Goal: Task Accomplishment & Management: Complete application form

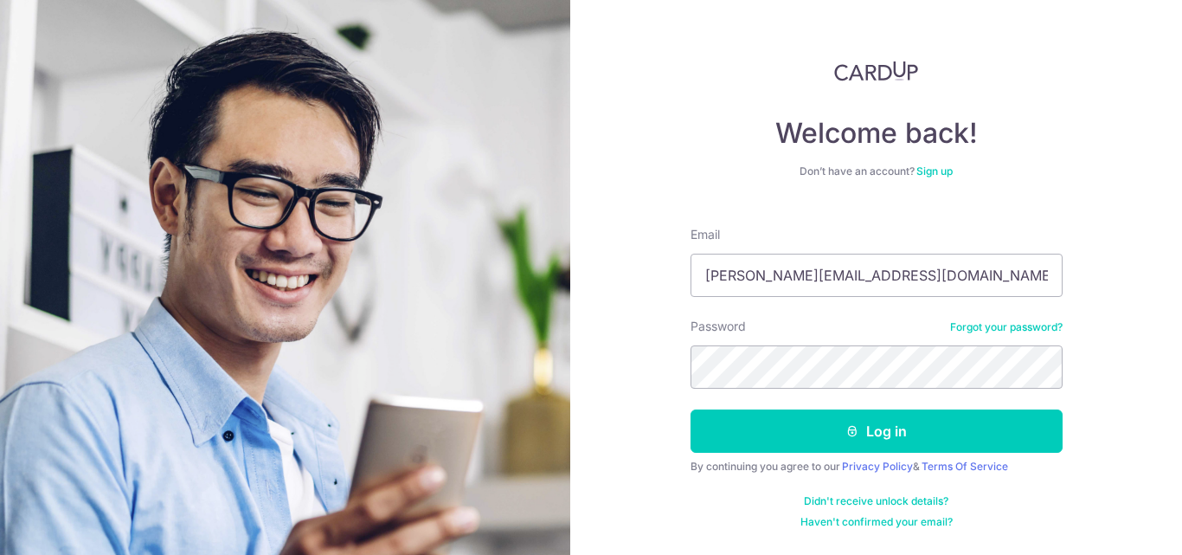
type input "[PERSON_NAME][EMAIL_ADDRESS][DOMAIN_NAME]"
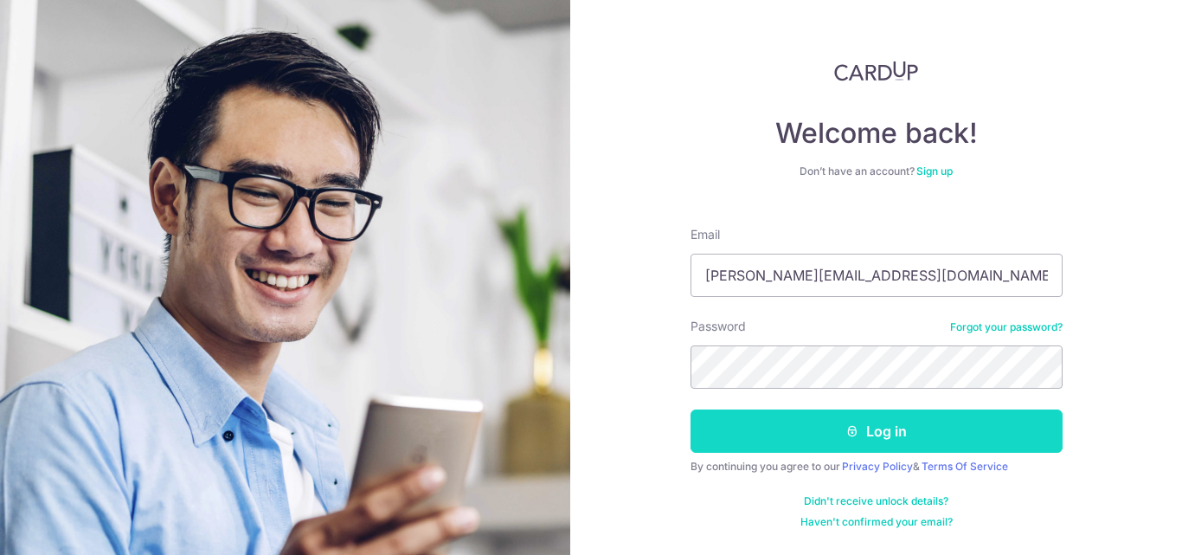
click at [910, 437] on button "Log in" at bounding box center [877, 430] width 372 height 43
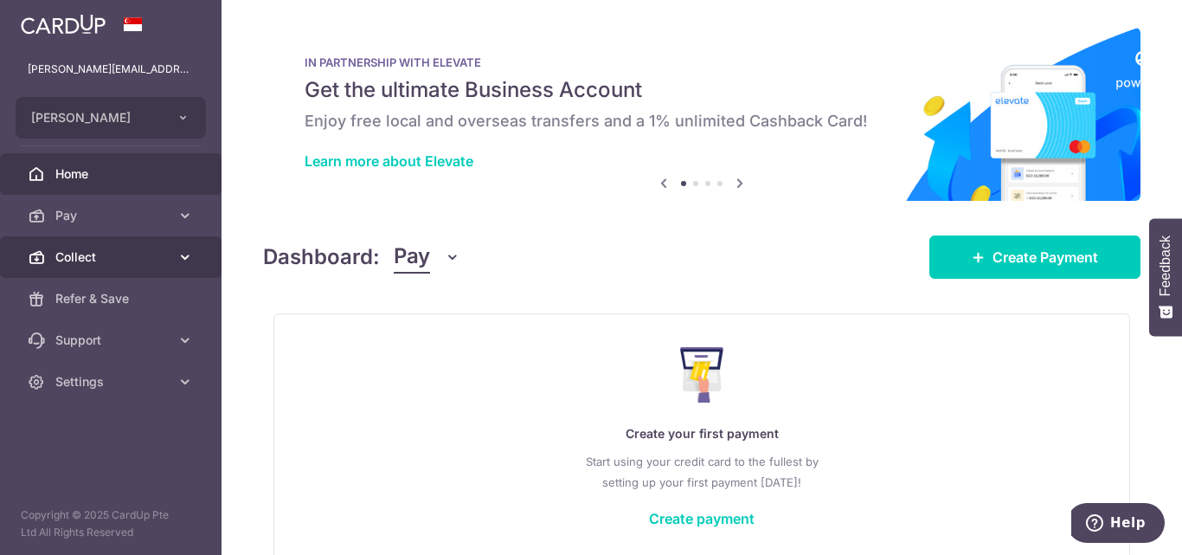
click at [89, 256] on span "Collect" at bounding box center [112, 256] width 114 height 17
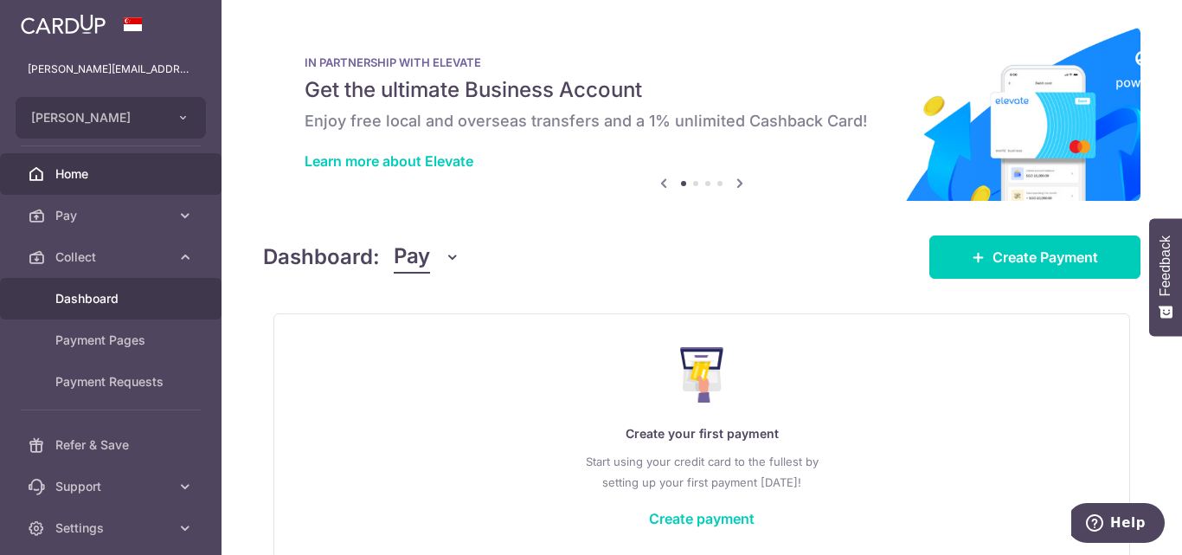
click at [89, 293] on span "Dashboard" at bounding box center [112, 298] width 114 height 17
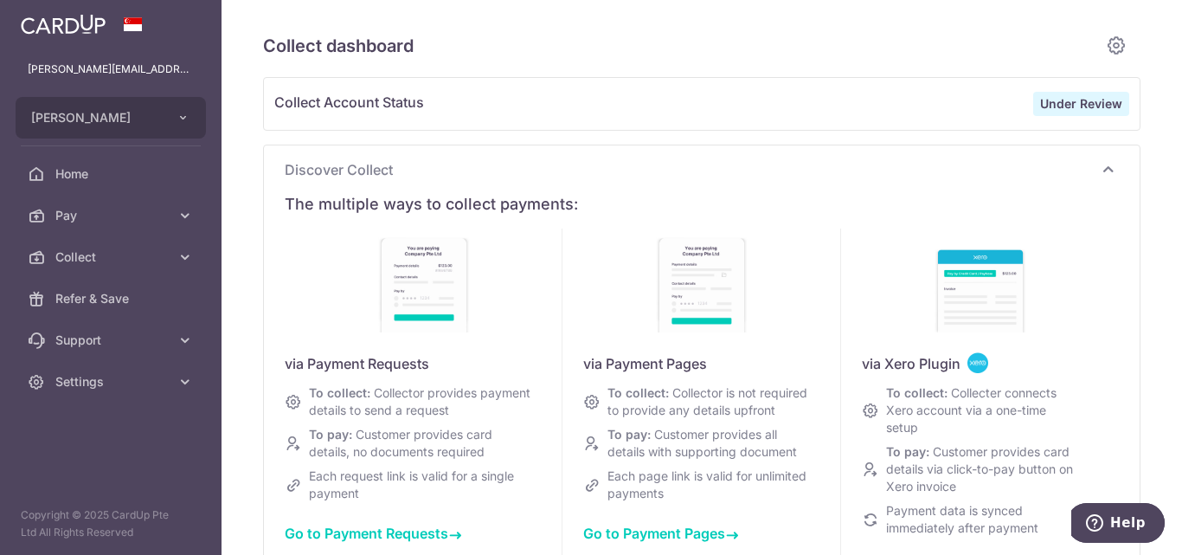
click at [1066, 100] on strong "Under Review" at bounding box center [1081, 103] width 82 height 15
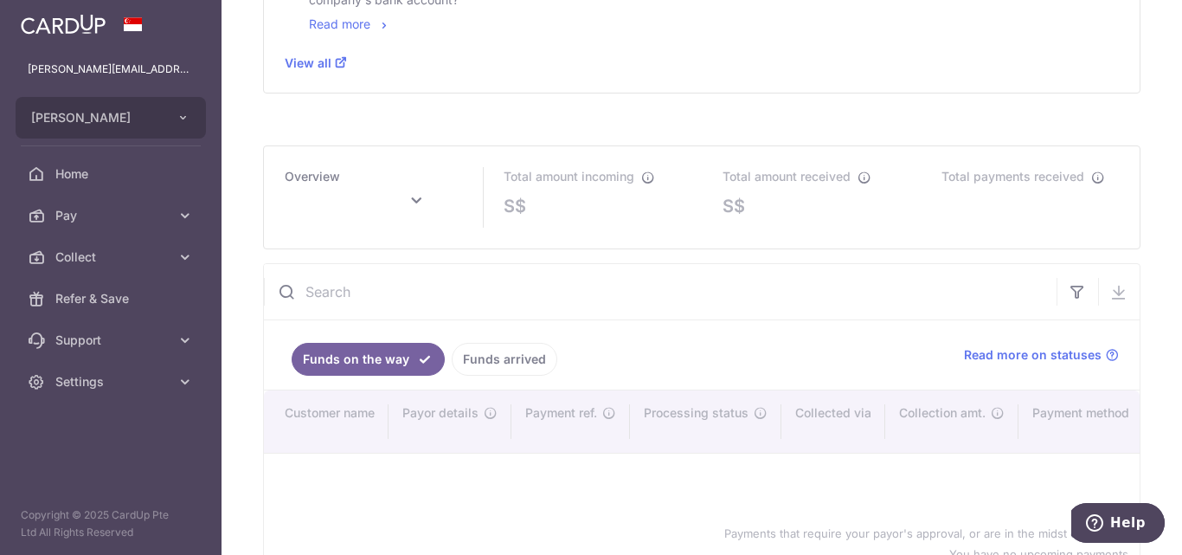
scroll to position [821, 0]
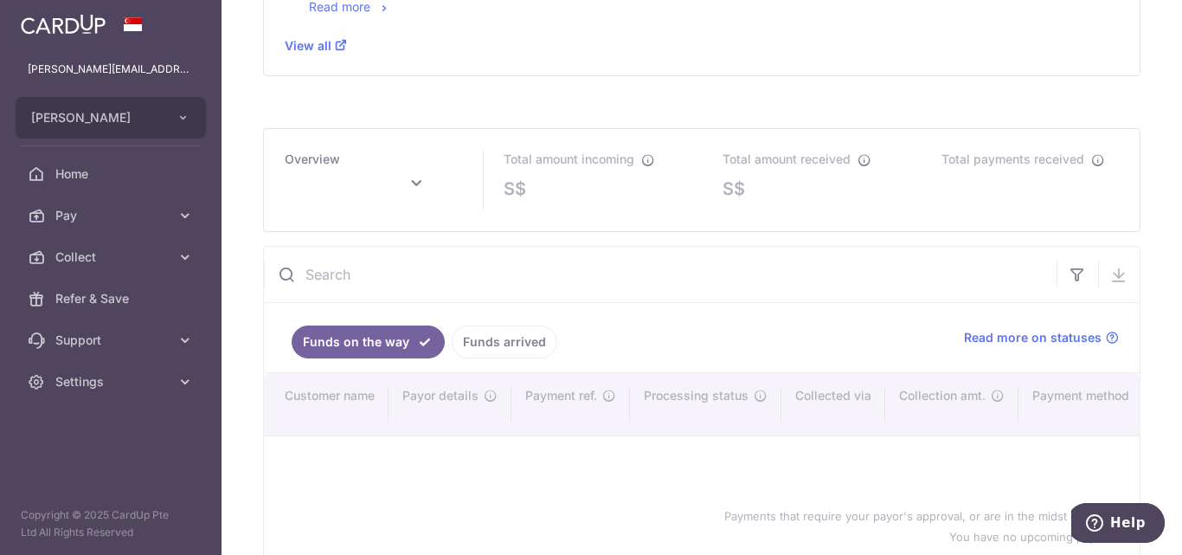
type input "October 2025"
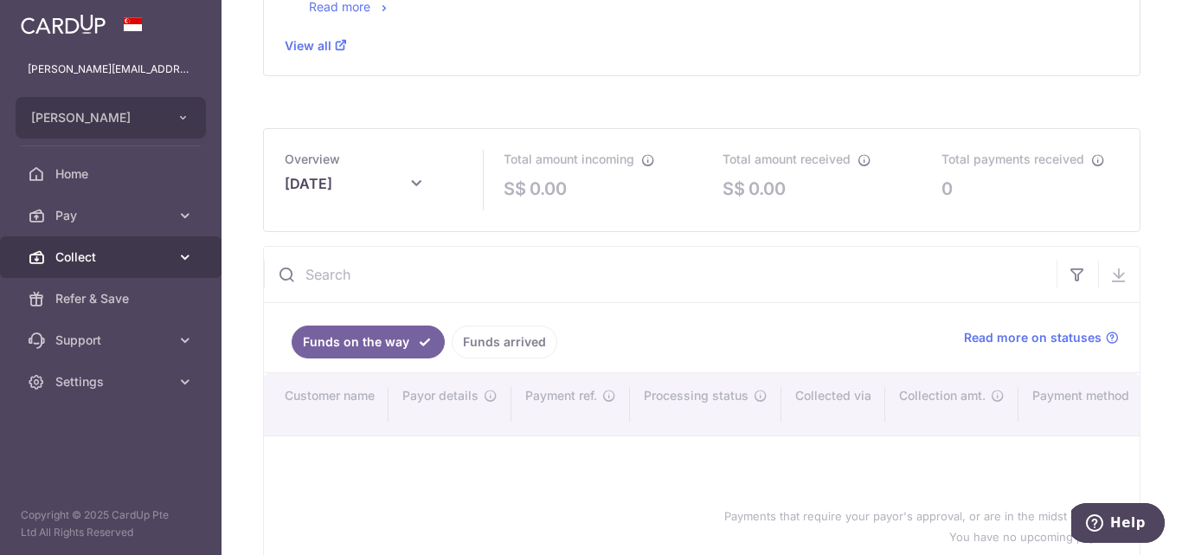
click at [170, 262] on link "Collect" at bounding box center [111, 257] width 222 height 42
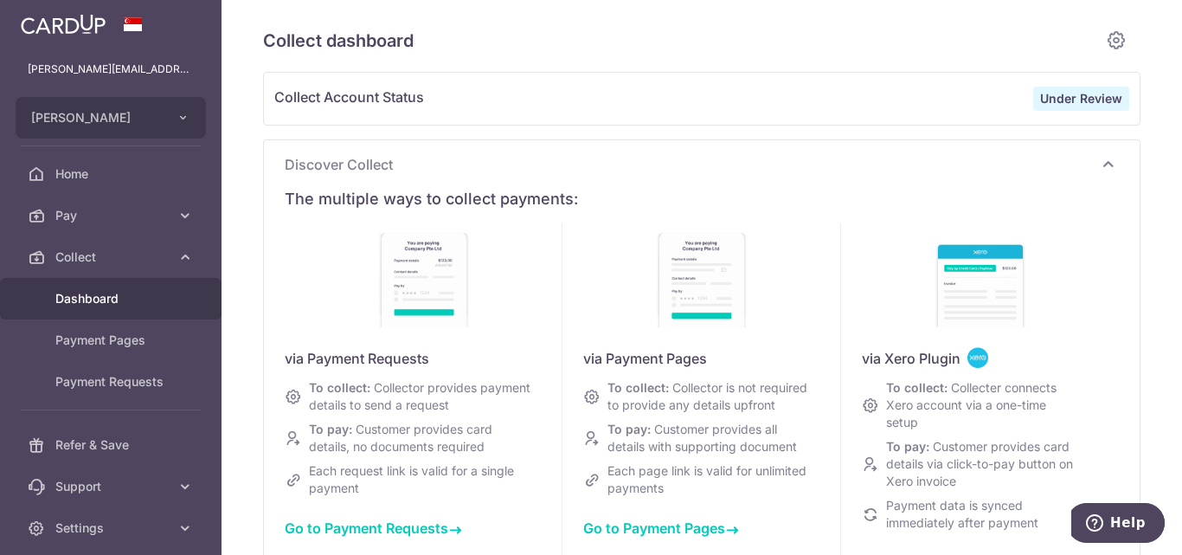
scroll to position [0, 0]
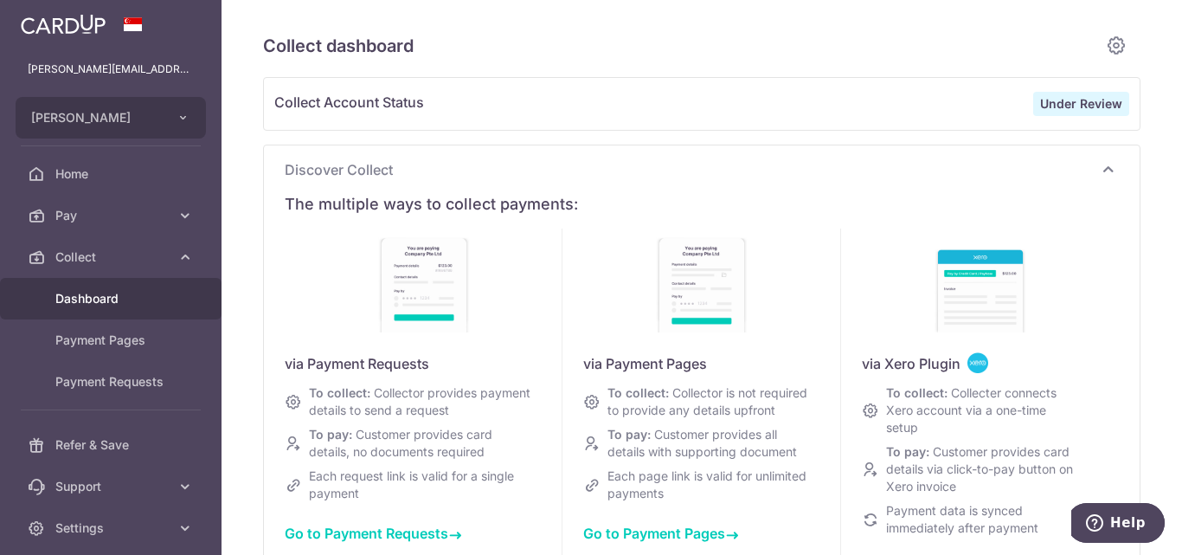
click at [620, 113] on span "Collect Account Status" at bounding box center [653, 104] width 759 height 24
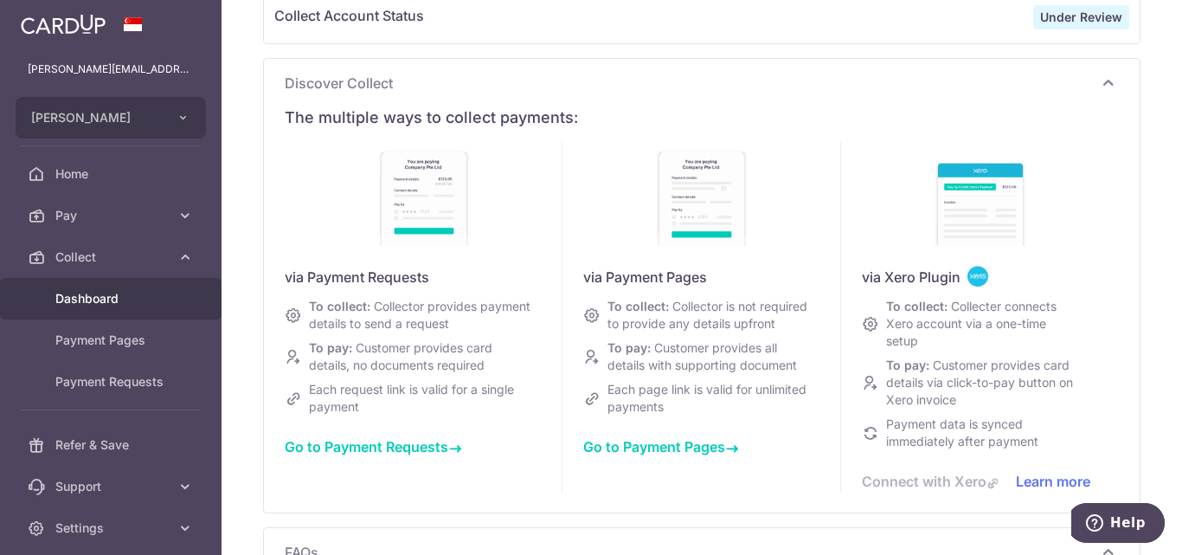
scroll to position [45, 0]
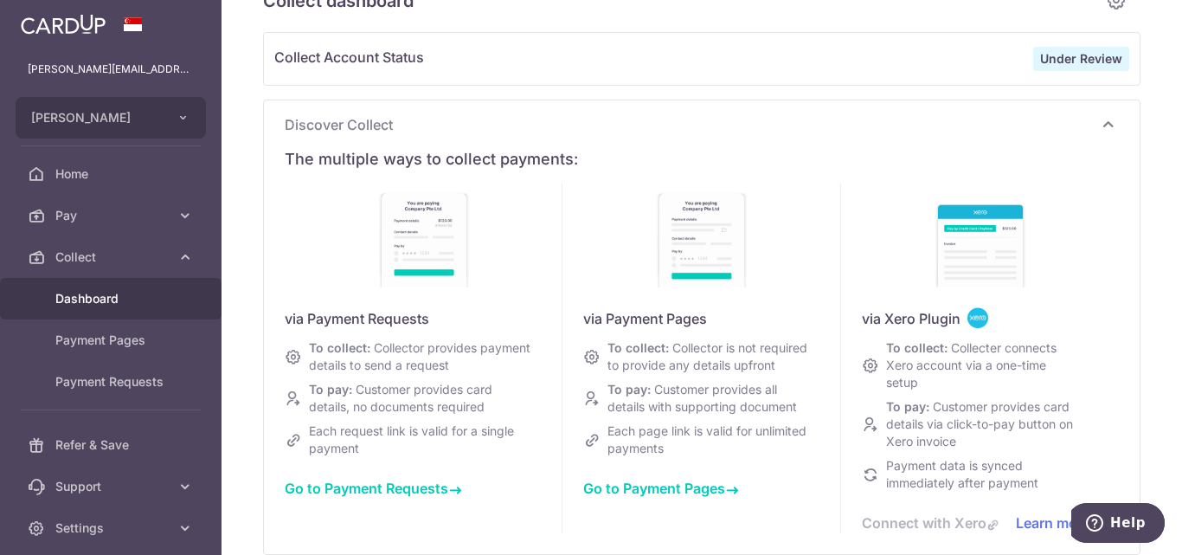
click at [366, 486] on span "Go to Payment Requests" at bounding box center [373, 487] width 177 height 17
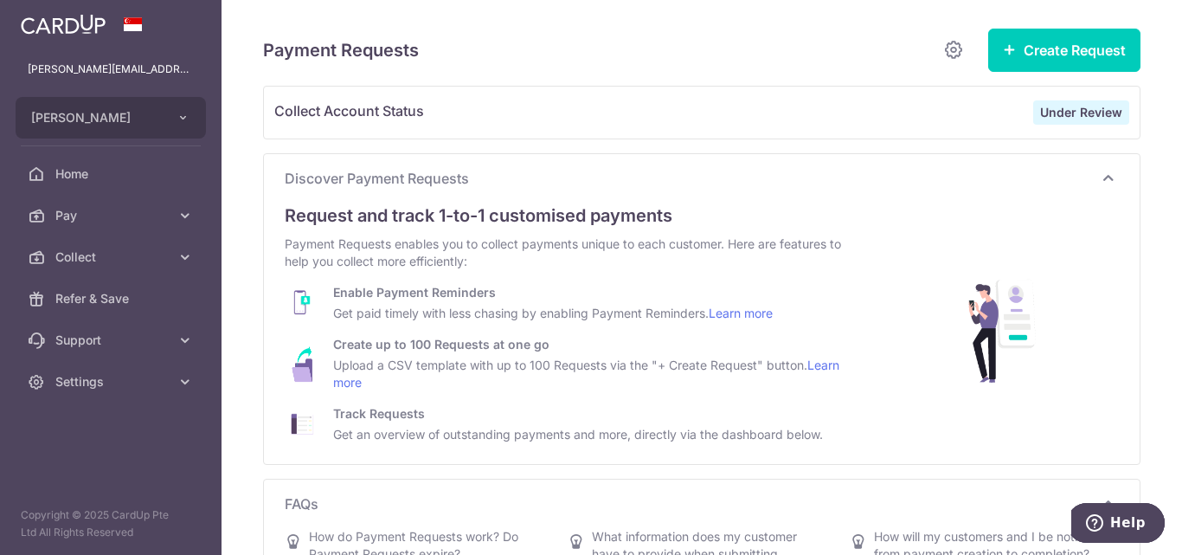
click at [352, 115] on span "Collect Account Status" at bounding box center [653, 112] width 759 height 24
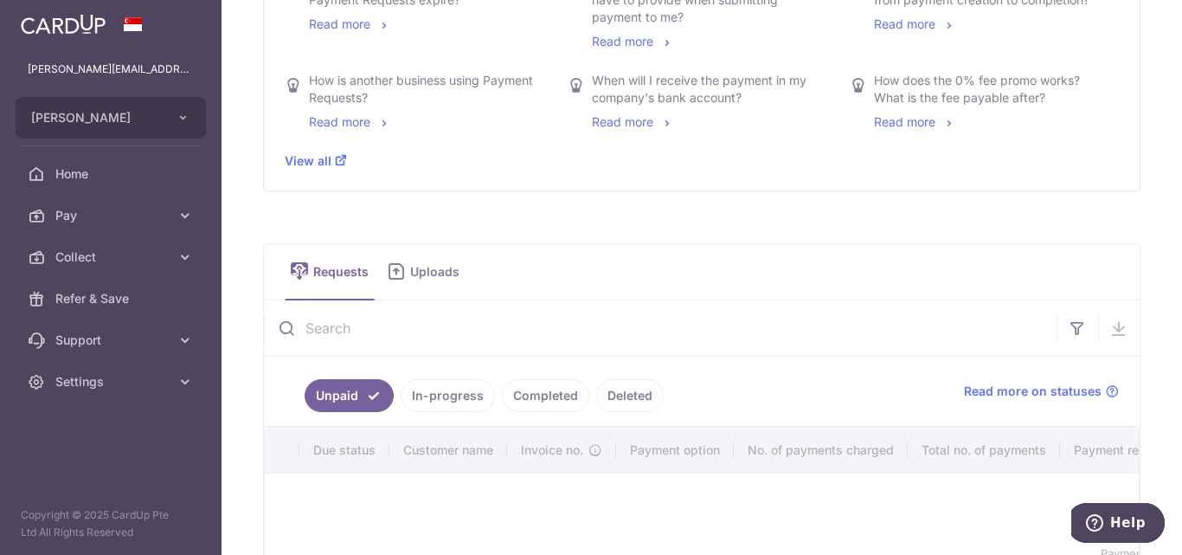
scroll to position [557, 0]
click at [450, 396] on link "In-progress" at bounding box center [448, 392] width 94 height 33
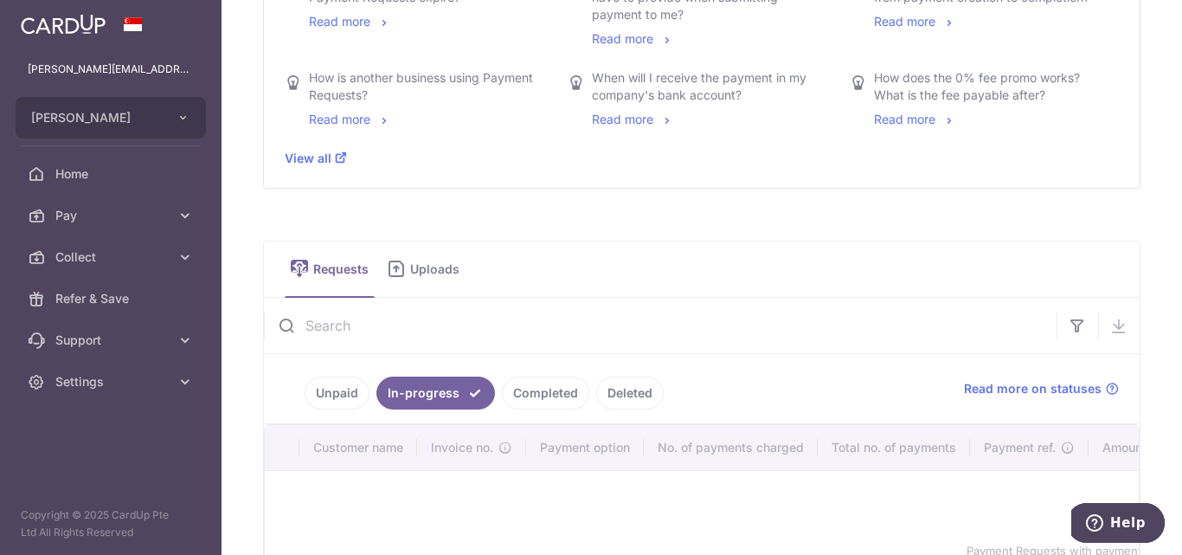
click at [530, 394] on link "Completed" at bounding box center [545, 392] width 87 height 33
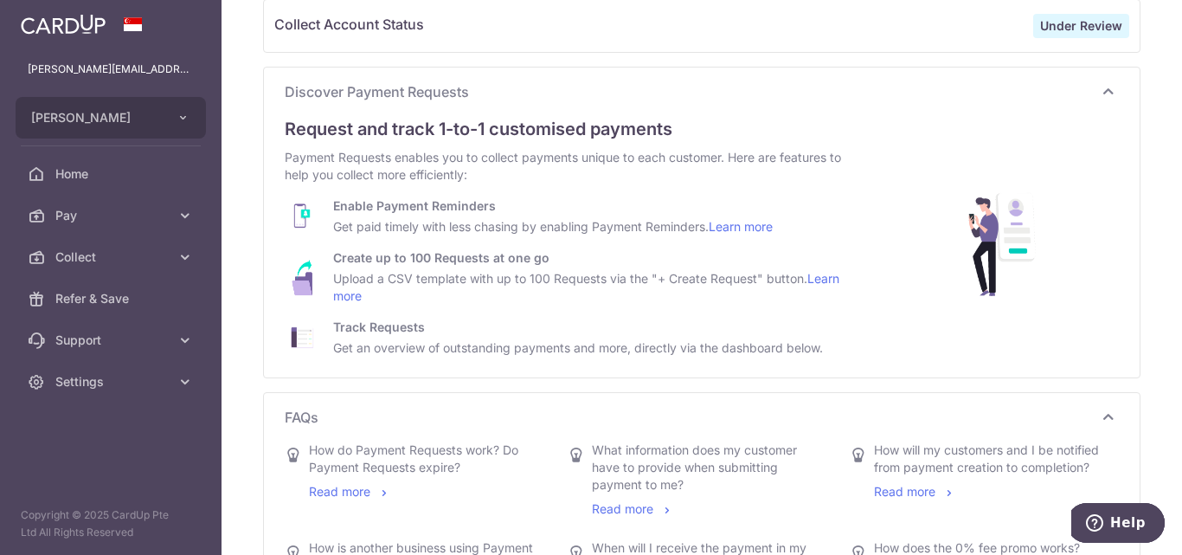
scroll to position [0, 0]
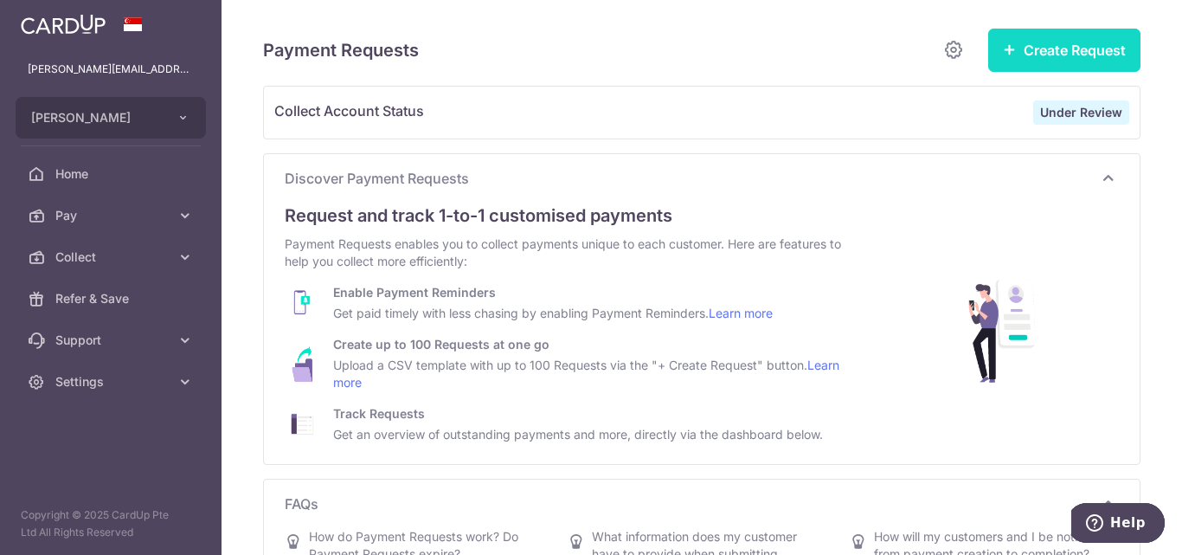
click at [1033, 52] on button "Create Request" at bounding box center [1064, 50] width 152 height 43
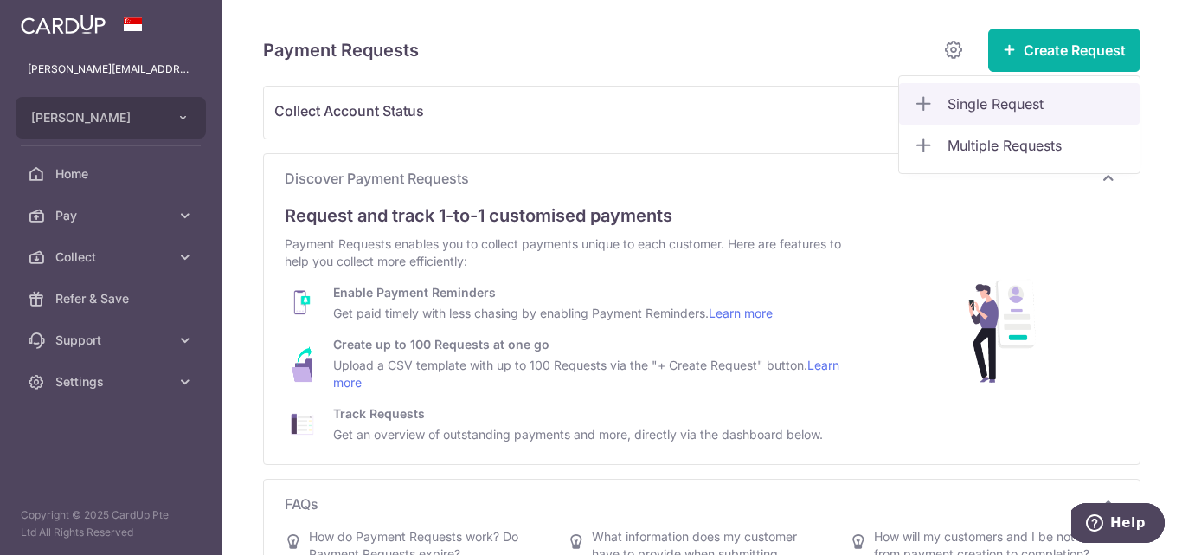
click at [975, 105] on span "Single Request" at bounding box center [1037, 103] width 178 height 21
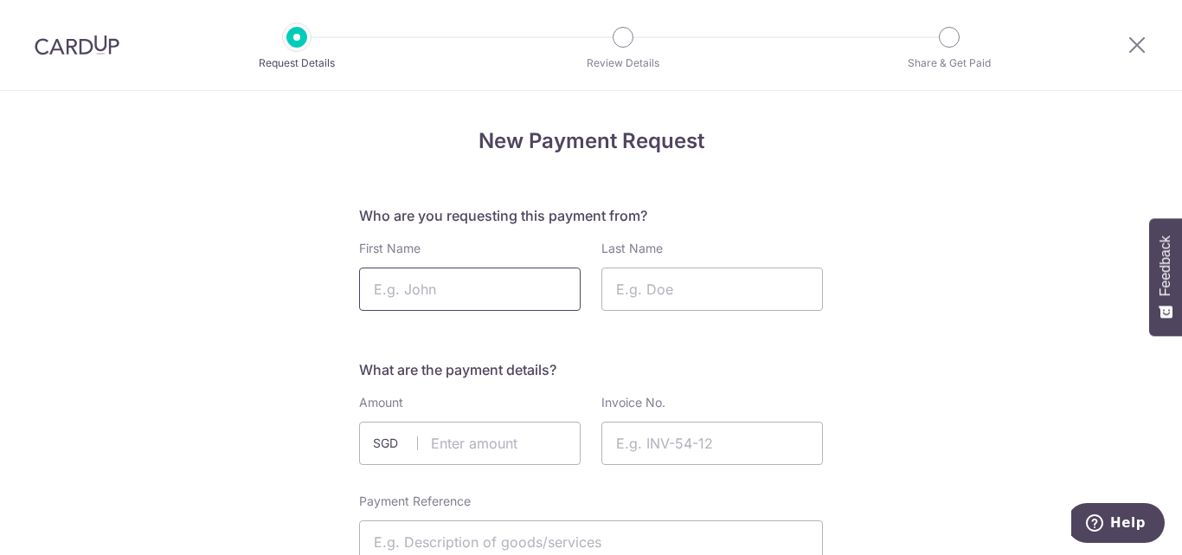
click at [526, 302] on input "First Name" at bounding box center [470, 288] width 222 height 43
type input "[PERSON_NAME]"
type input "Nayak"
click at [441, 443] on input "text" at bounding box center [470, 442] width 222 height 43
click at [393, 443] on span "SGD" at bounding box center [395, 442] width 45 height 17
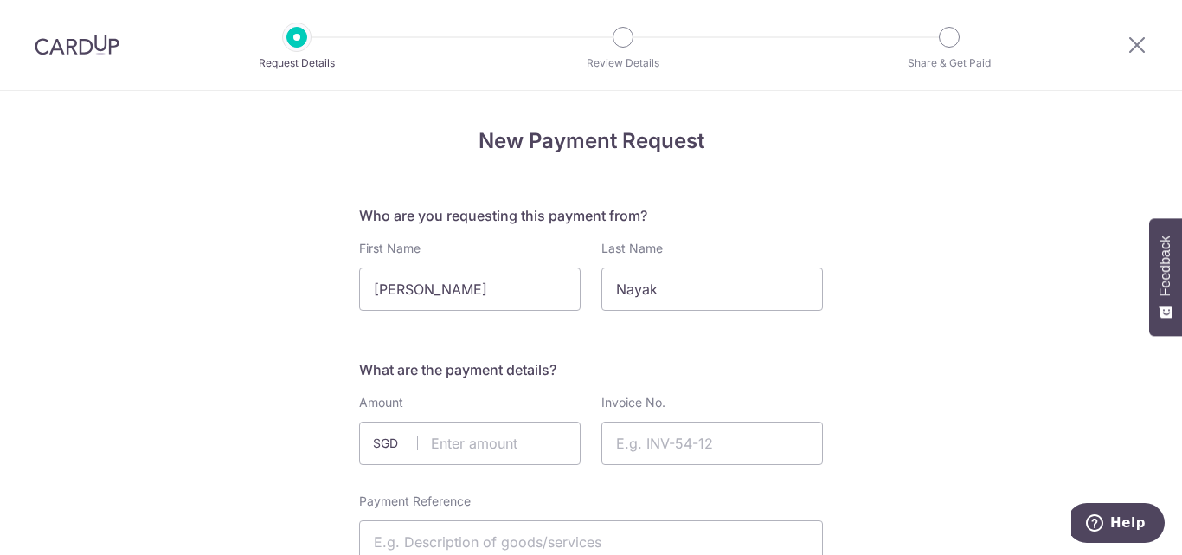
click at [393, 443] on span "SGD" at bounding box center [395, 442] width 45 height 17
click at [454, 445] on input "text" at bounding box center [470, 442] width 222 height 43
type input "500.00"
click at [685, 437] on input "Invoice No." at bounding box center [713, 442] width 222 height 43
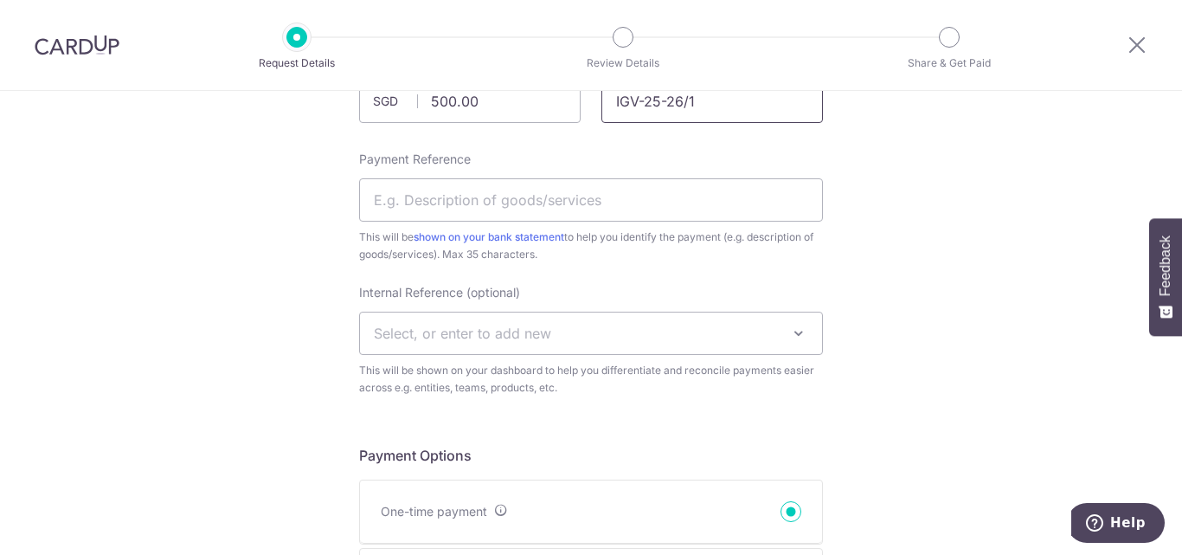
scroll to position [348, 0]
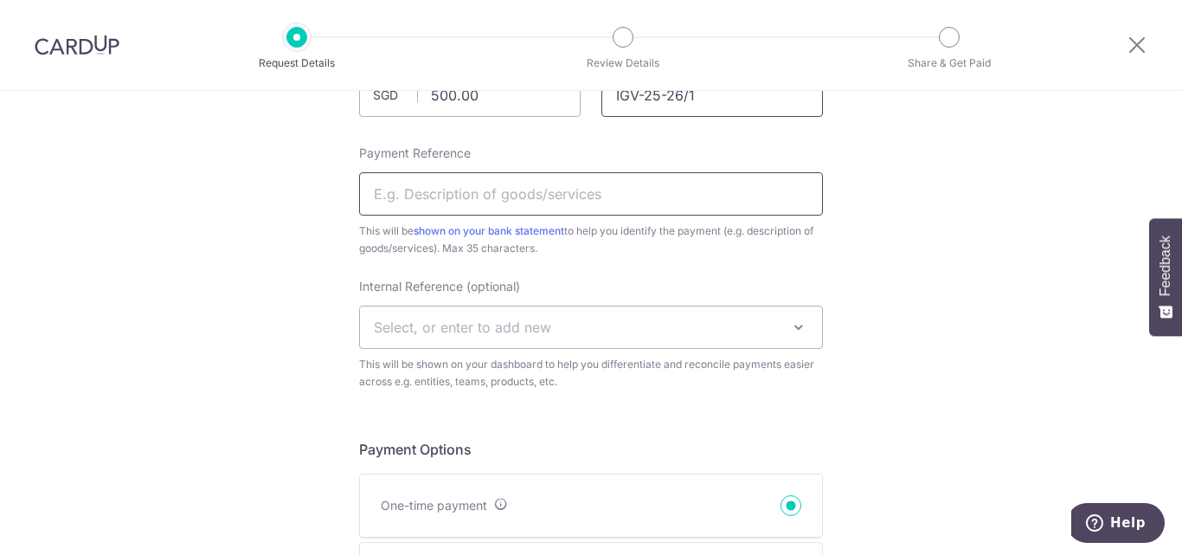
type input "IGV-25-26/1"
click at [598, 204] on input "Payment Reference" at bounding box center [591, 193] width 464 height 43
type input "Web service"
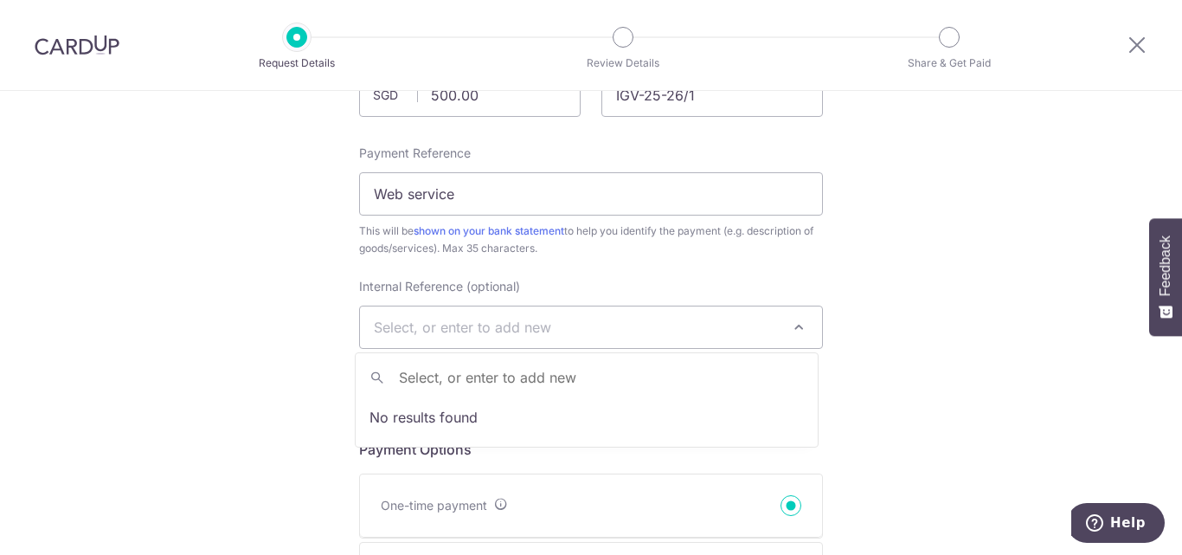
click at [453, 325] on span "Select, or enter to add new" at bounding box center [462, 326] width 177 height 17
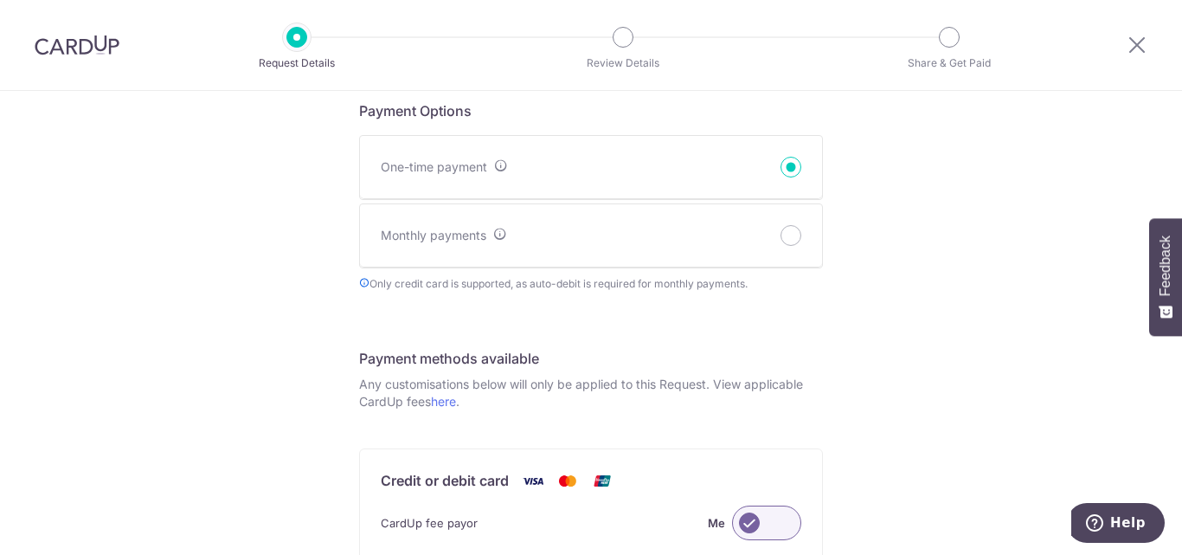
scroll to position [690, 0]
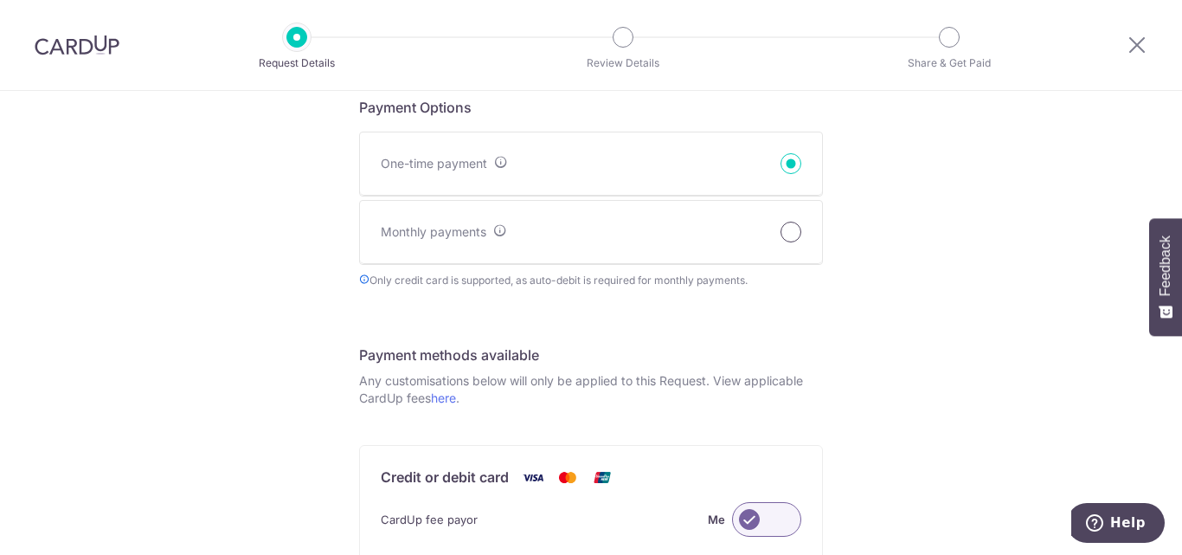
click at [782, 227] on input "Monthly payments" at bounding box center [791, 232] width 21 height 21
radio input "true"
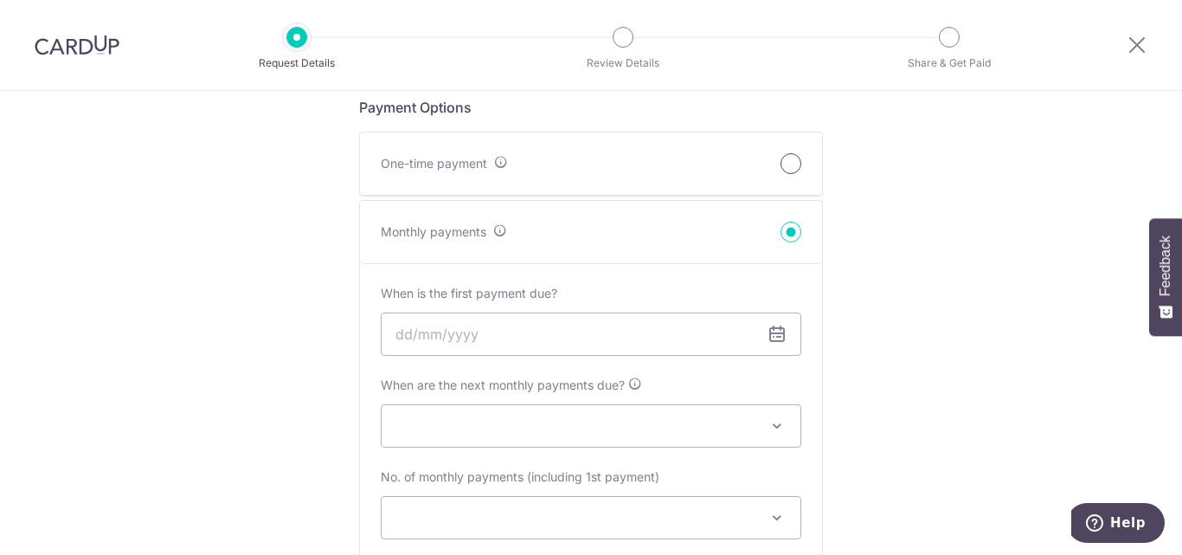
click at [784, 166] on input "One-time payment" at bounding box center [791, 163] width 21 height 21
radio input "true"
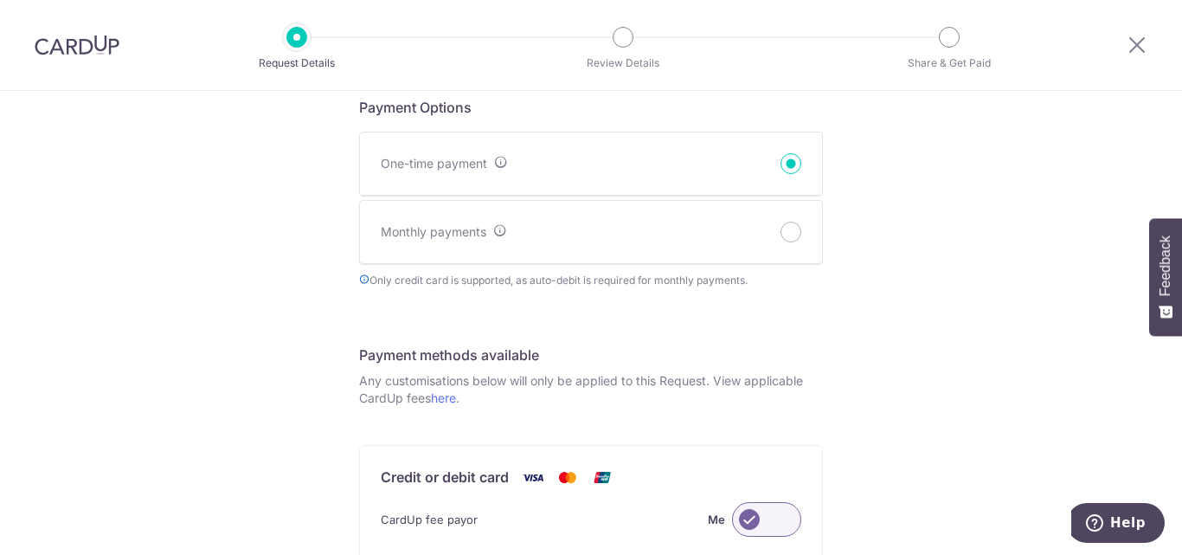
click at [781, 222] on input "Monthly payments" at bounding box center [791, 232] width 21 height 21
radio input "true"
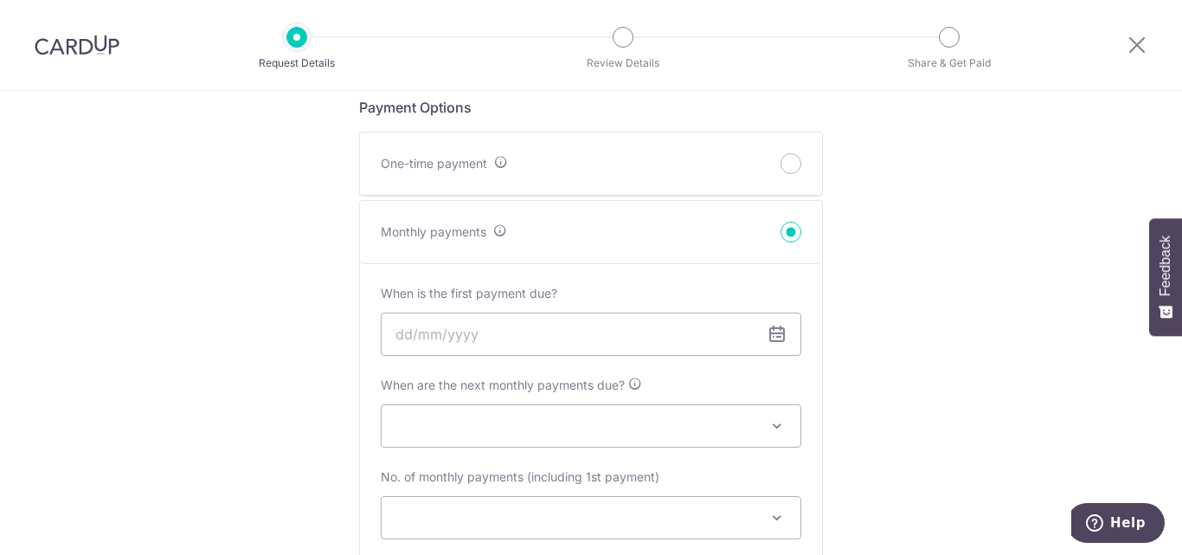
click at [781, 153] on input "One-time payment" at bounding box center [791, 163] width 21 height 21
radio input "true"
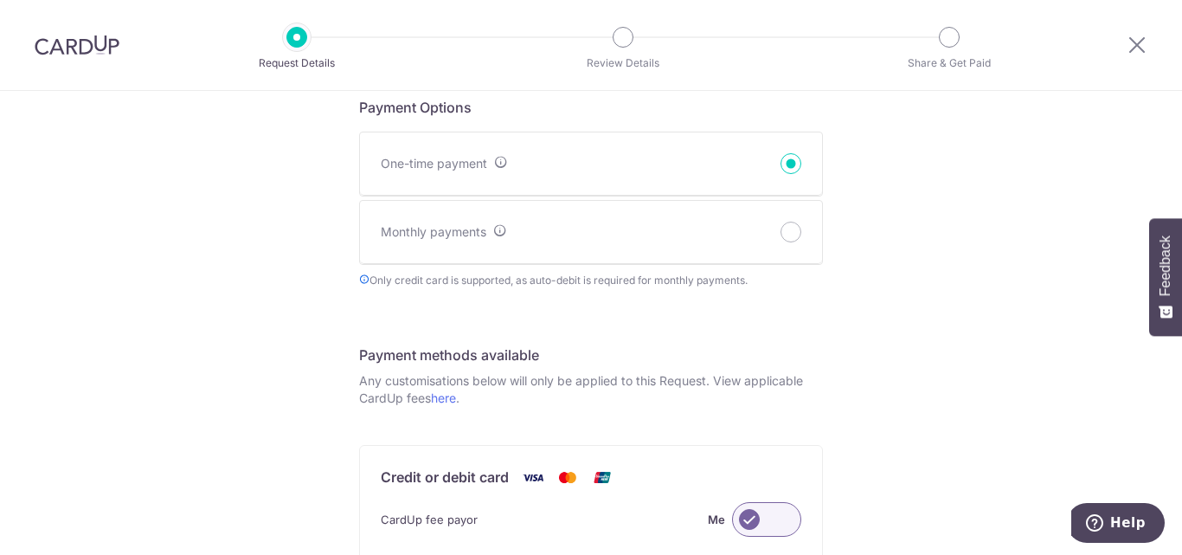
click at [997, 351] on div "New Payment Request Who are you requesting this payment from? First Name [PERSO…" at bounding box center [591, 267] width 1182 height 1732
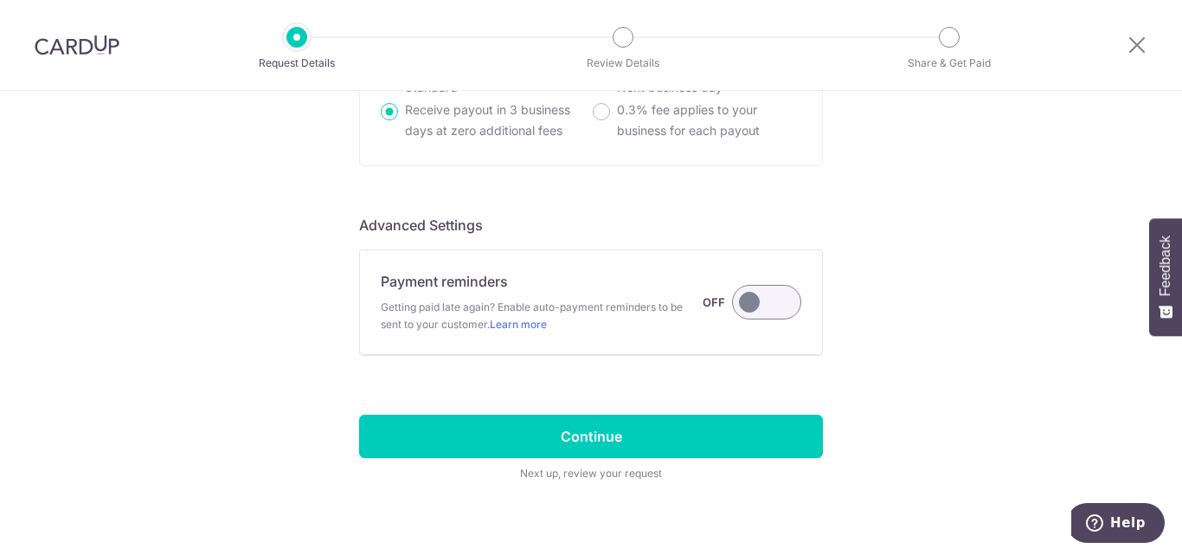
scroll to position [1268, 0]
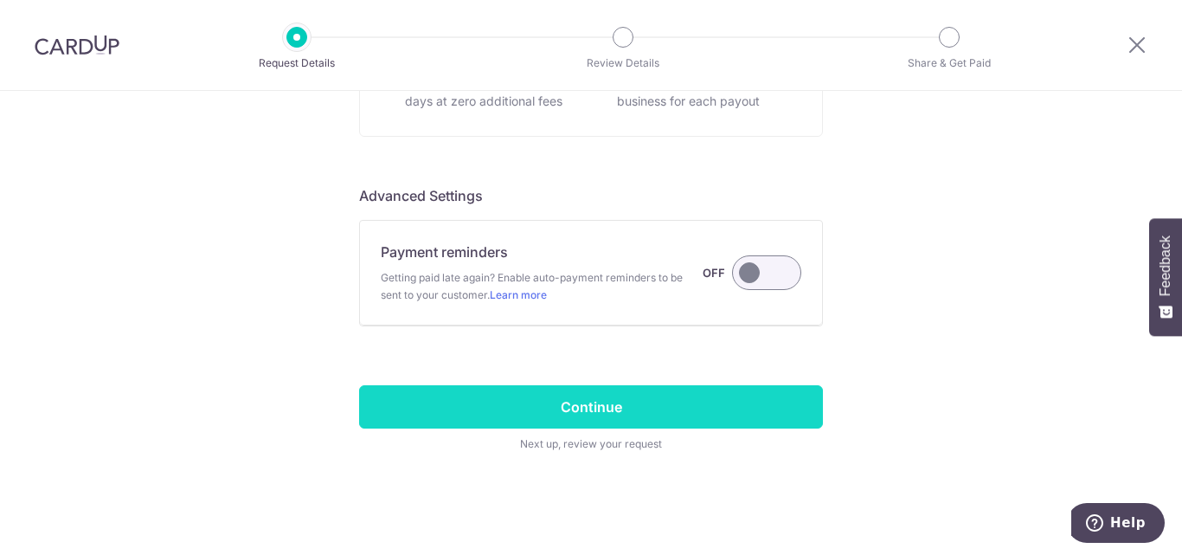
click at [589, 406] on input "Continue" at bounding box center [591, 406] width 464 height 43
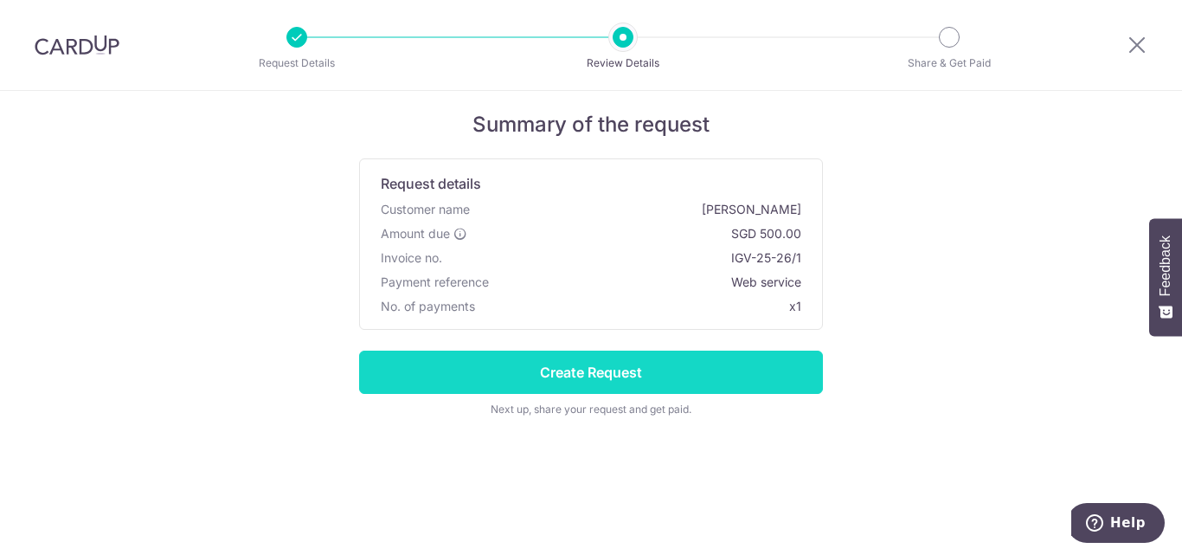
click at [593, 374] on input "Create Request" at bounding box center [591, 372] width 464 height 43
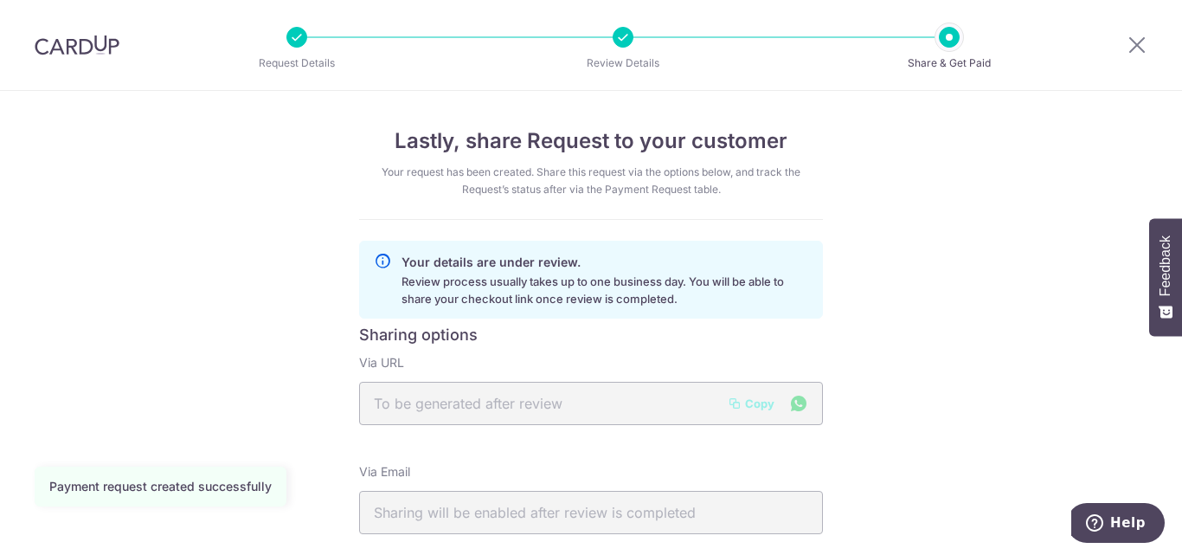
click at [758, 404] on div "Copy" at bounding box center [768, 403] width 81 height 21
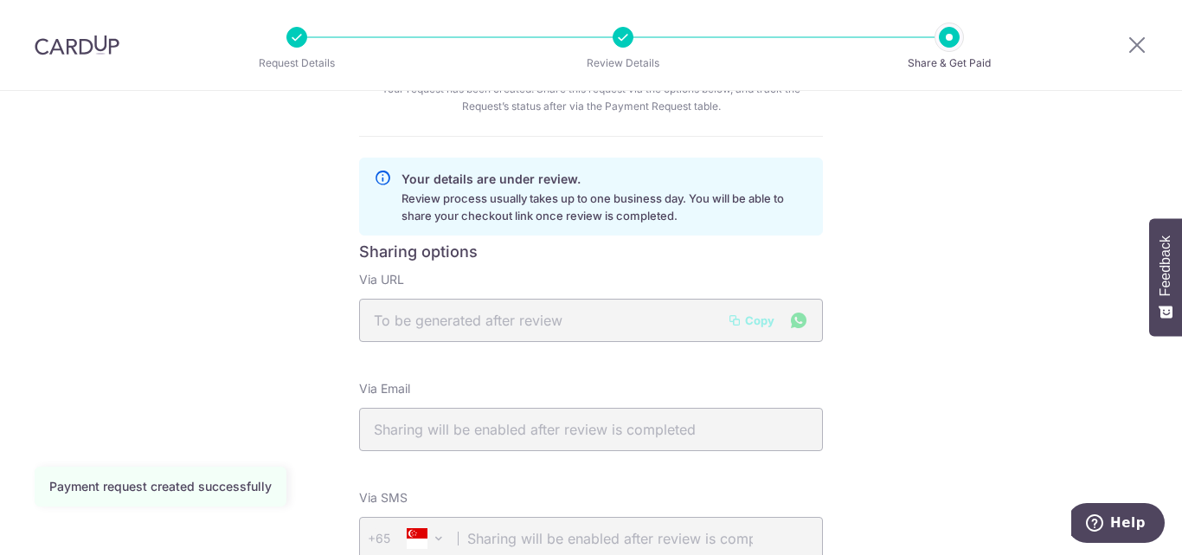
scroll to position [190, 0]
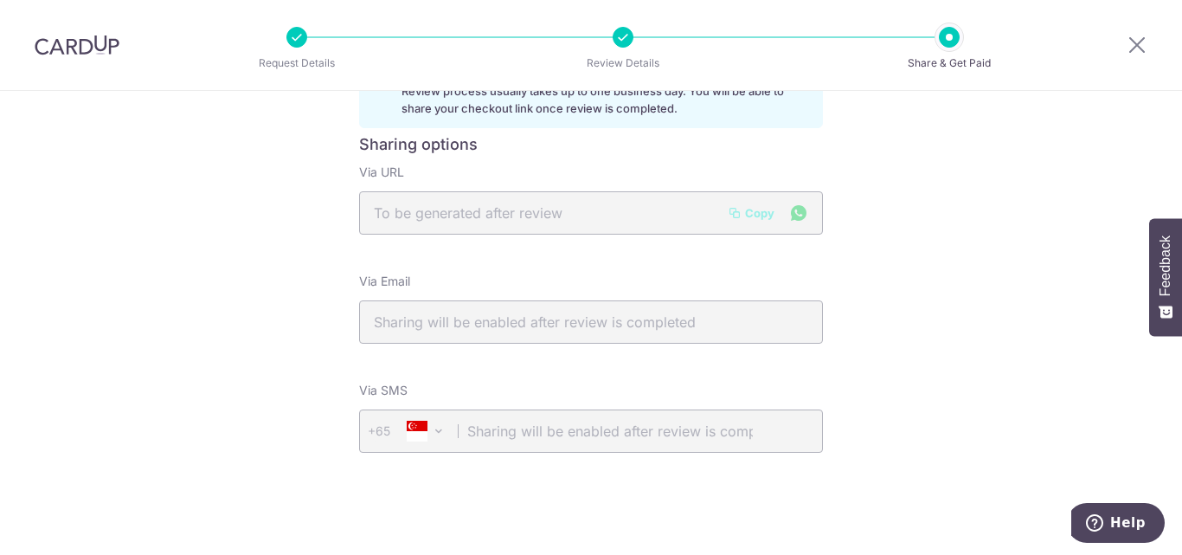
click at [792, 209] on div "Copy" at bounding box center [768, 213] width 81 height 21
click at [1129, 48] on icon at bounding box center [1137, 45] width 21 height 22
